Goal: Task Accomplishment & Management: Manage account settings

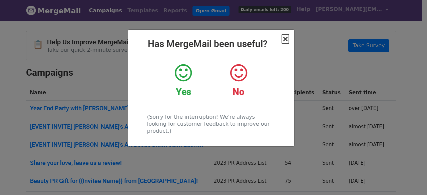
click at [286, 42] on span "×" at bounding box center [285, 38] width 7 height 9
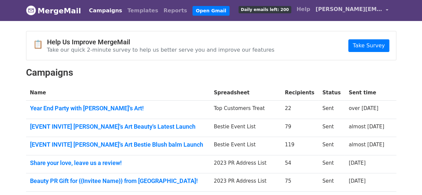
click at [387, 8] on link "[PERSON_NAME][EMAIL_ADDRESS][DOMAIN_NAME]" at bounding box center [352, 11] width 78 height 16
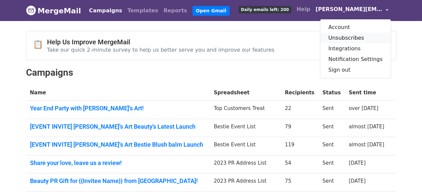
click at [365, 36] on link "Unsubscribes" at bounding box center [355, 38] width 70 height 11
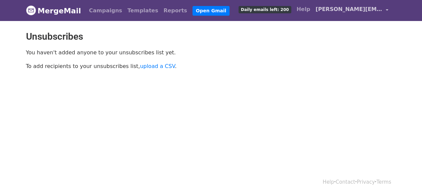
click at [381, 4] on link "[PERSON_NAME][EMAIL_ADDRESS][DOMAIN_NAME]" at bounding box center [352, 11] width 78 height 16
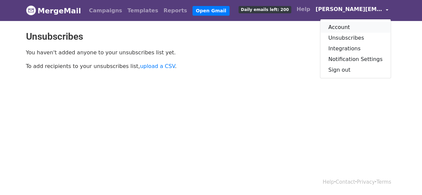
click at [374, 26] on link "Account" at bounding box center [355, 27] width 70 height 11
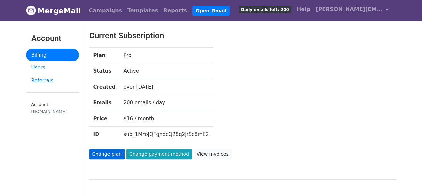
click at [104, 154] on link "Change plan" at bounding box center [106, 154] width 35 height 10
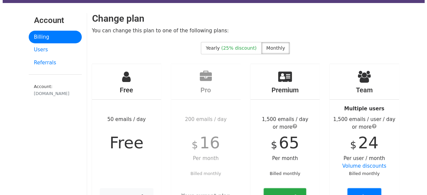
scroll to position [94, 0]
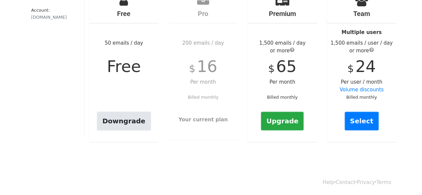
click at [127, 120] on link "Downgrade" at bounding box center [124, 121] width 54 height 19
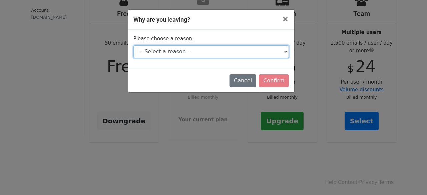
click at [248, 50] on select "-- Select a reason -- I don't send enough emails It's too expensive I had a tec…" at bounding box center [212, 51] width 156 height 13
click at [232, 48] on select "-- Select a reason -- I don't send enough emails It's too expensive I had a tec…" at bounding box center [212, 51] width 156 height 13
click at [134, 45] on select "-- Select a reason -- I don't send enough emails It's too expensive I had a tec…" at bounding box center [212, 51] width 156 height 13
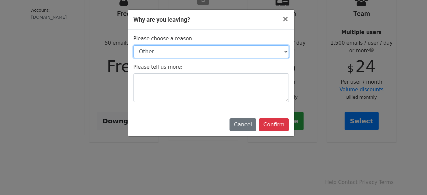
click at [216, 49] on select "-- Select a reason -- I don't send enough emails It's too expensive I had a tec…" at bounding box center [212, 51] width 156 height 13
select select "I'm just taking a break"
click at [134, 45] on select "-- Select a reason -- I don't send enough emails It's too expensive I had a tec…" at bounding box center [212, 51] width 156 height 13
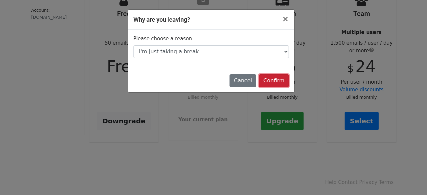
click at [275, 77] on input "Confirm" at bounding box center [274, 80] width 30 height 13
